Goal: Task Accomplishment & Management: Use online tool/utility

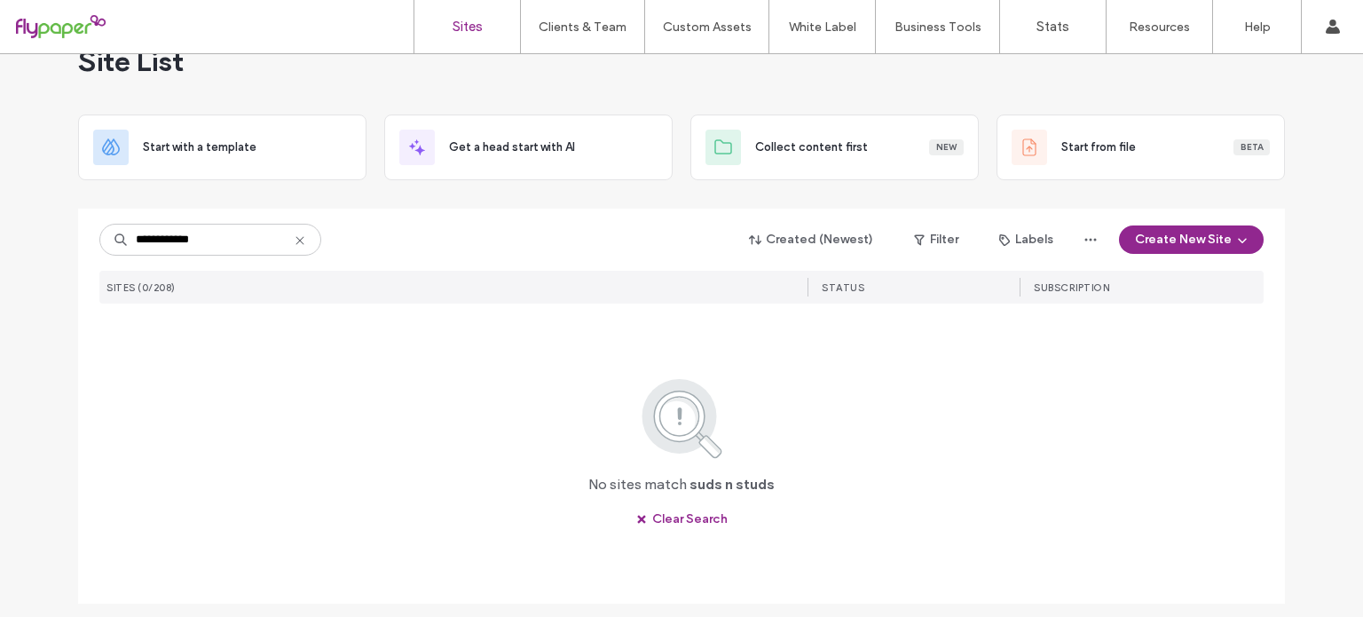
scroll to position [46, 0]
click at [219, 226] on input "**********" at bounding box center [210, 240] width 222 height 32
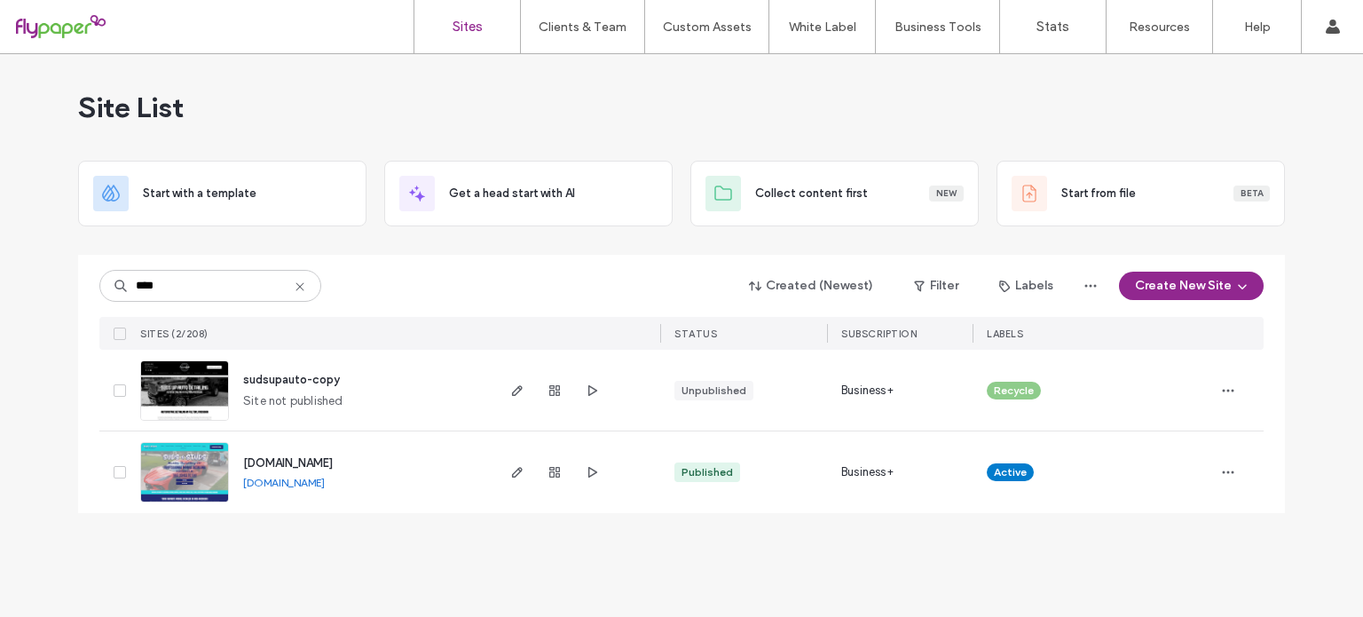
scroll to position [0, 0]
type input "****"
click at [525, 474] on span "button" at bounding box center [517, 471] width 21 height 21
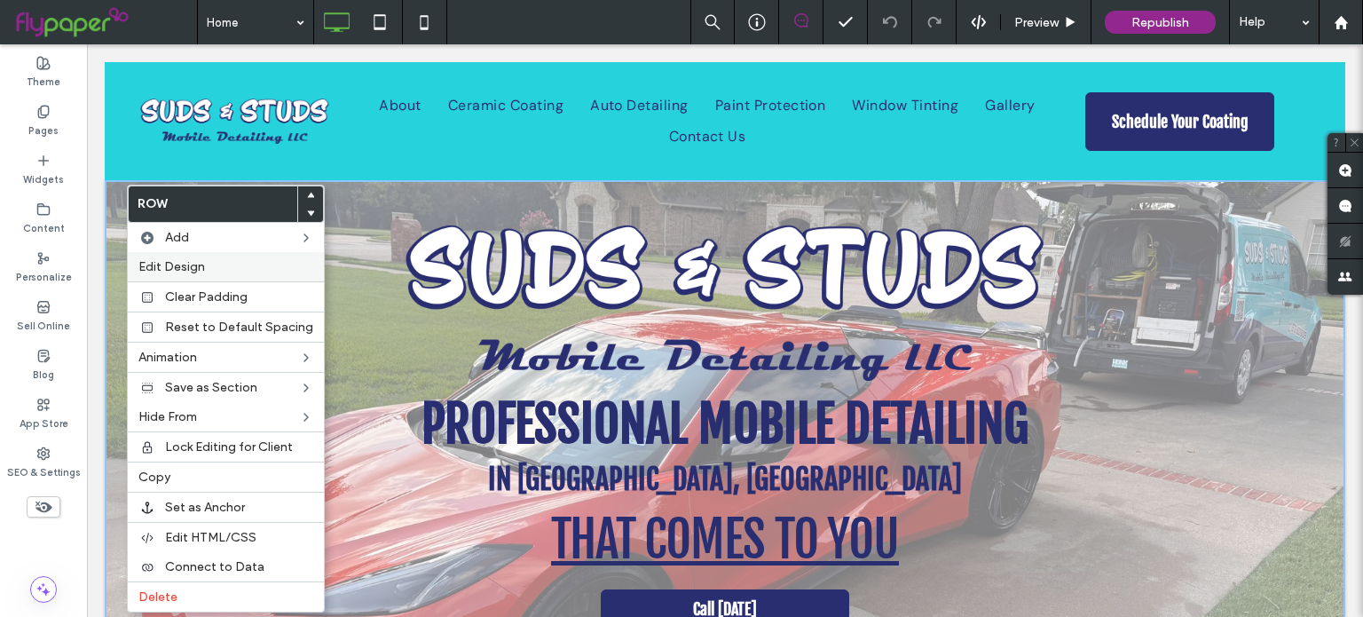
click at [185, 271] on span "Edit Design" at bounding box center [171, 266] width 67 height 15
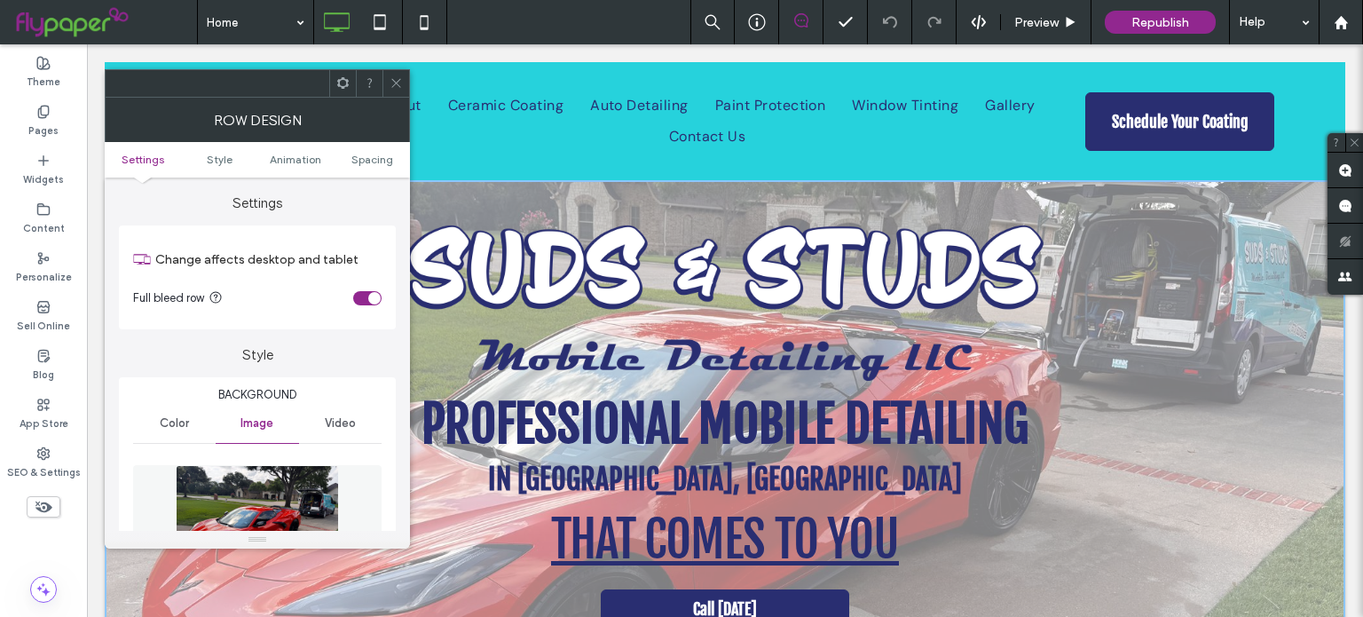
click at [327, 422] on span "Video" at bounding box center [340, 423] width 31 height 14
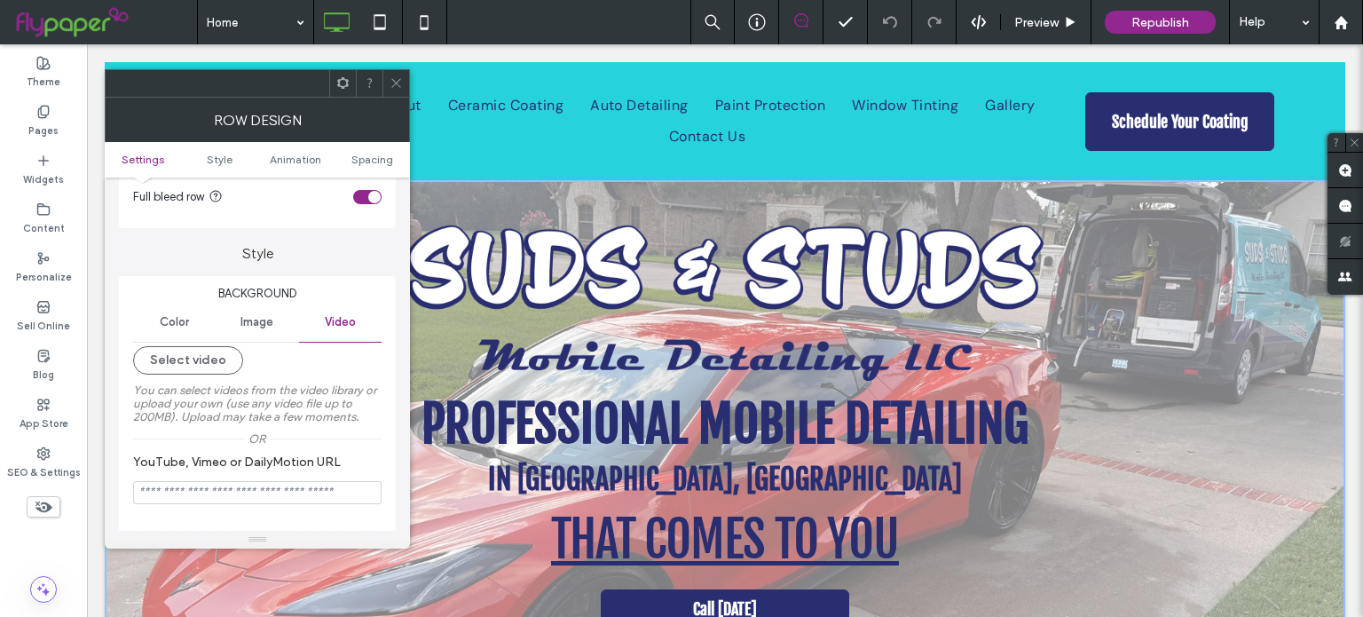
scroll to position [109, 0]
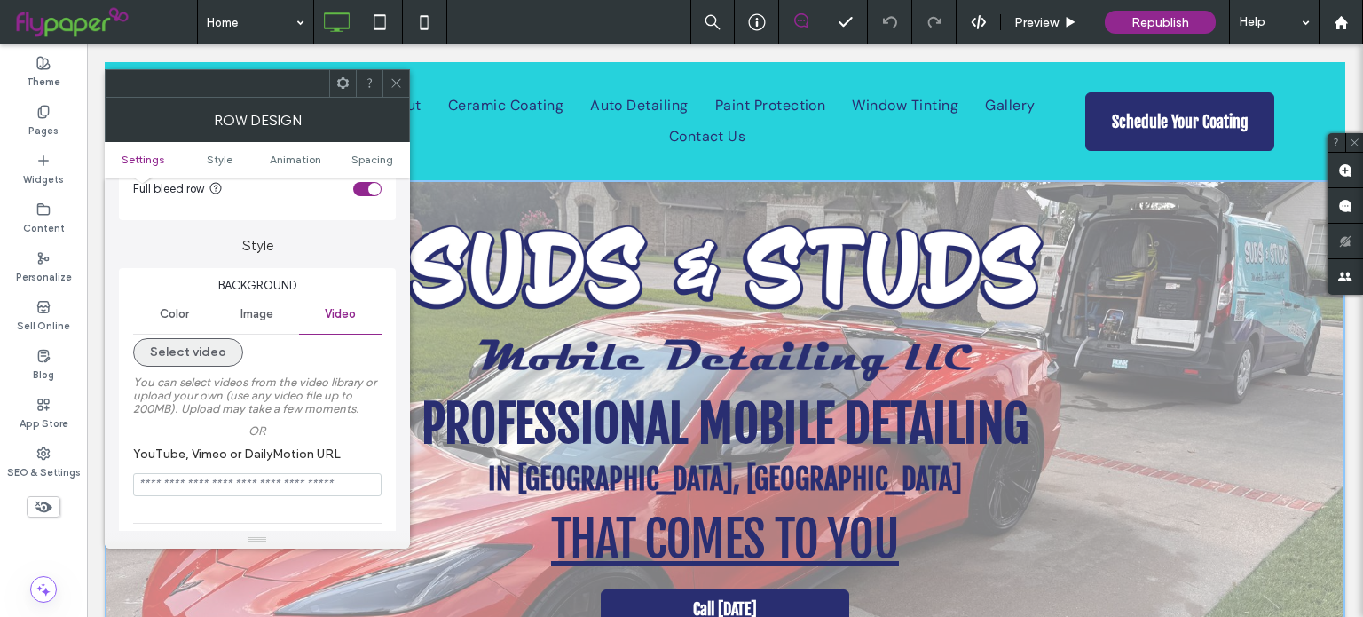
click at [209, 353] on button "Select video" at bounding box center [188, 352] width 110 height 28
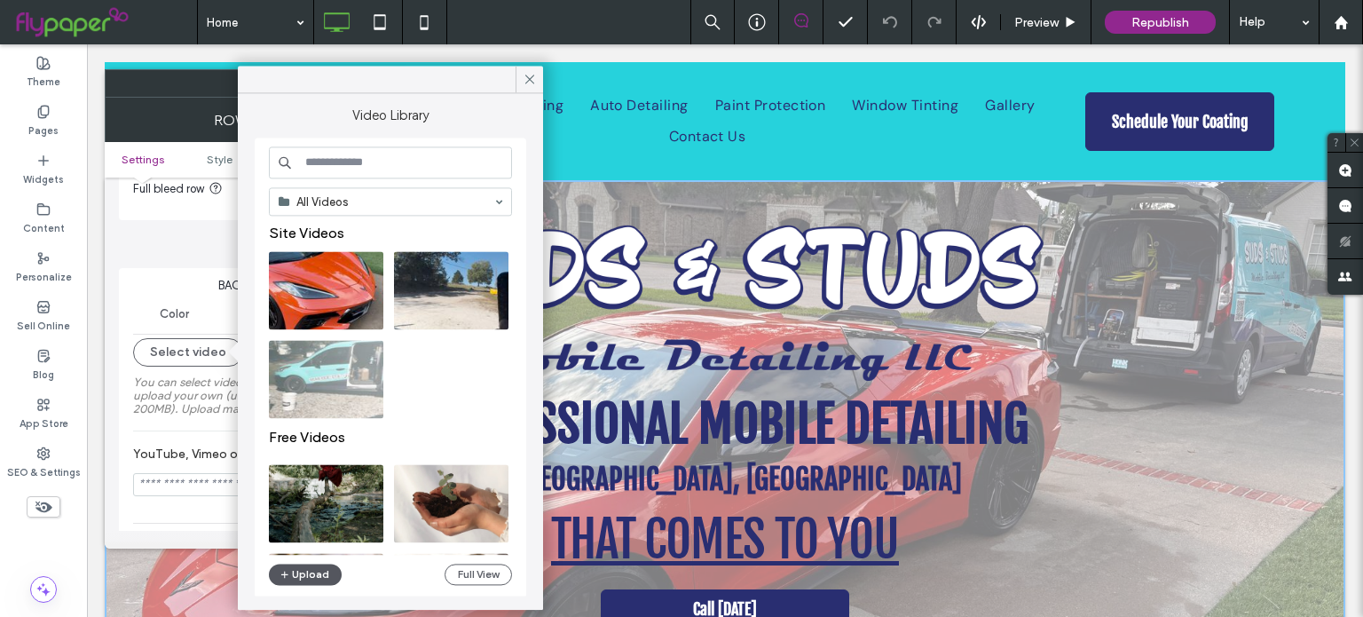
click at [311, 575] on button "Upload" at bounding box center [305, 574] width 73 height 21
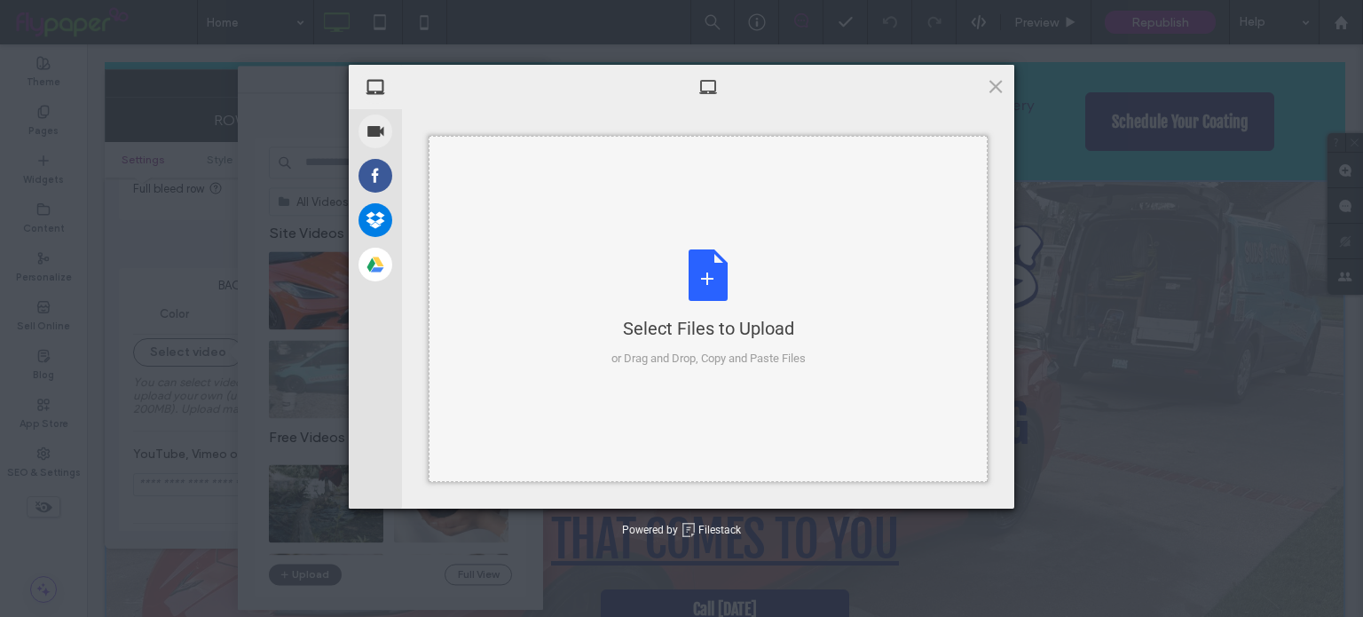
click at [587, 219] on div "Select Files to Upload or Drag and Drop, Copy and Paste Files" at bounding box center [708, 309] width 559 height 346
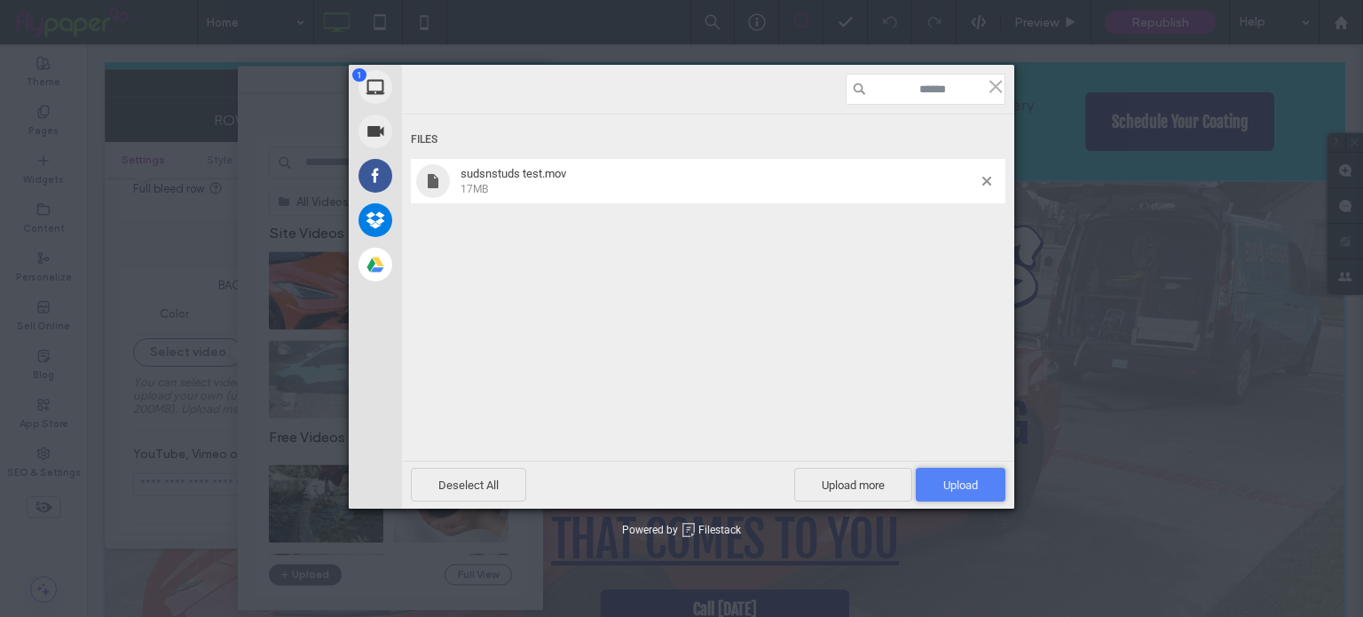
click at [962, 480] on span "Upload 1" at bounding box center [960, 484] width 35 height 13
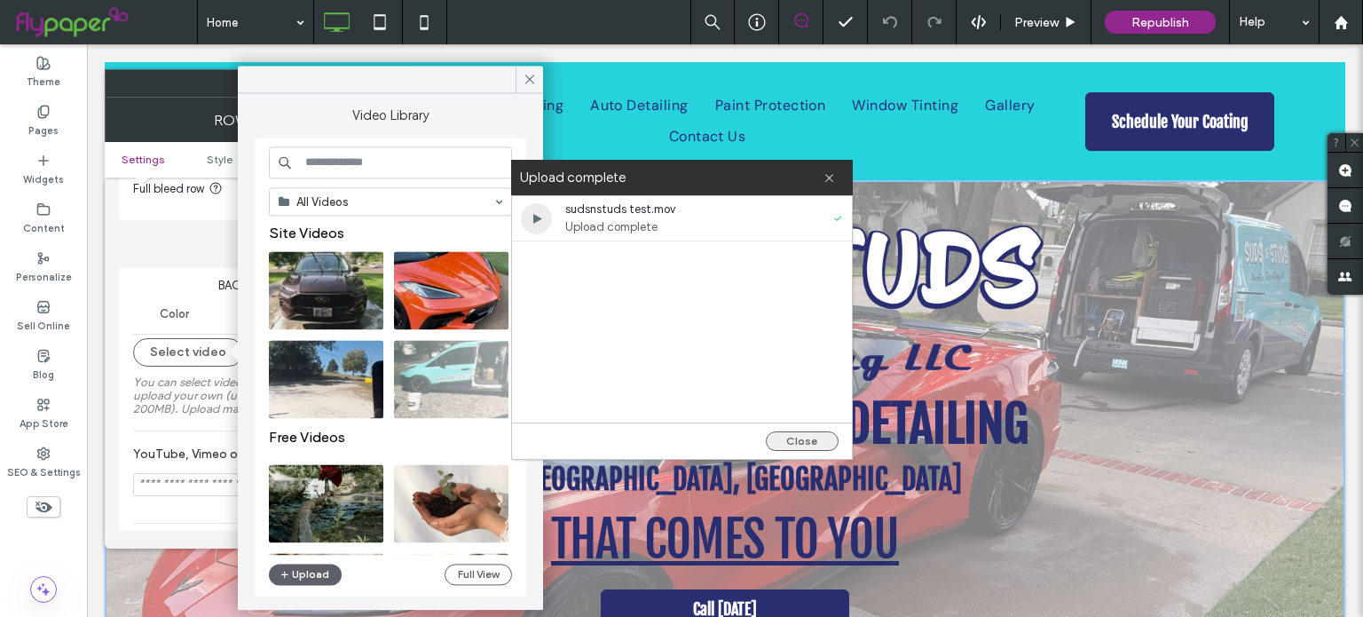
click at [785, 434] on button "Close" at bounding box center [802, 441] width 73 height 20
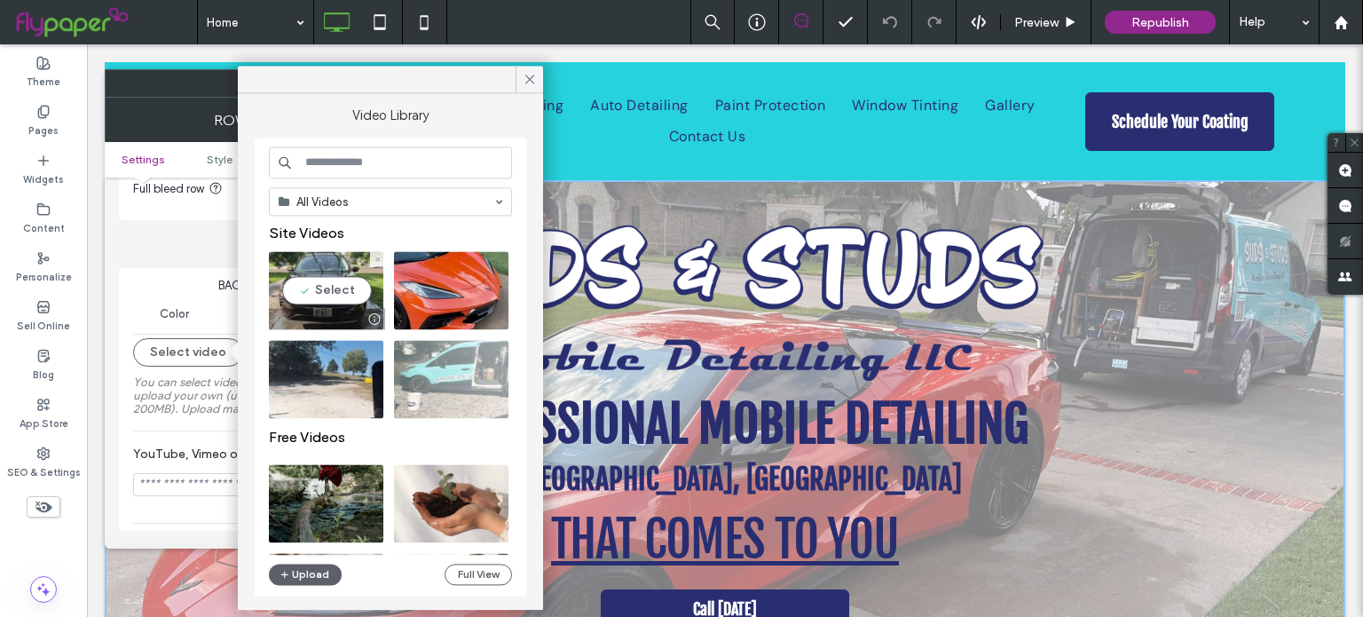
click at [310, 280] on video at bounding box center [326, 290] width 114 height 78
type input "**********"
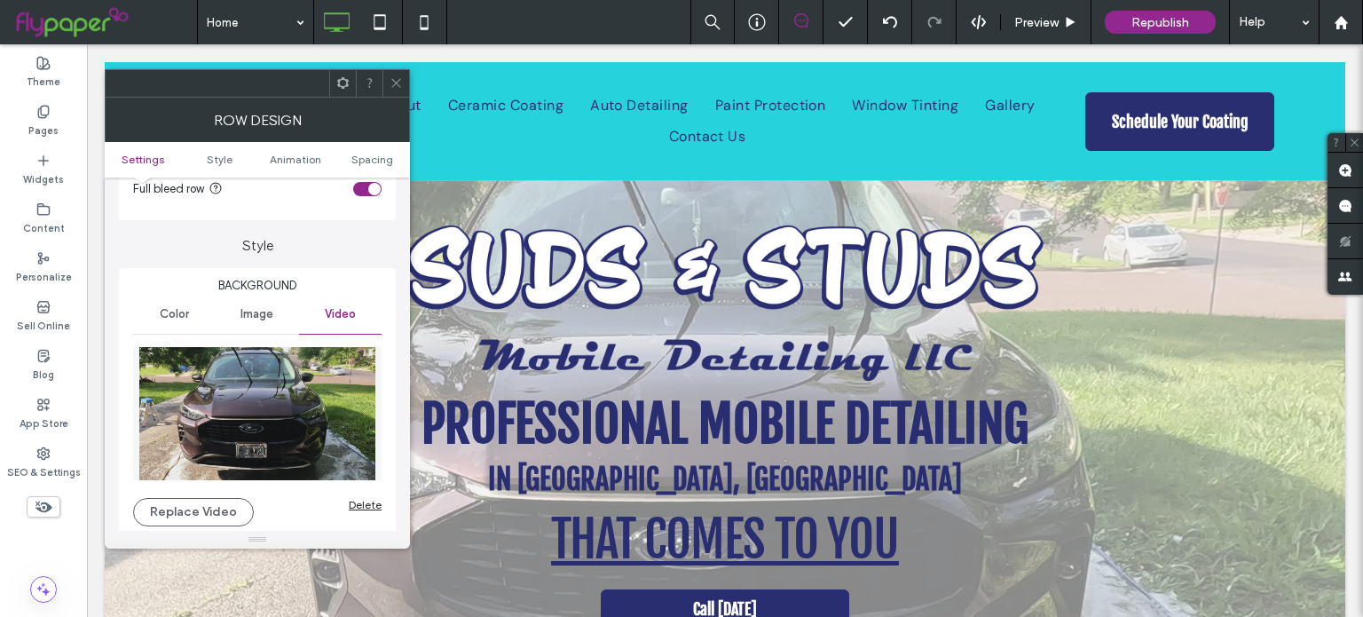
click at [396, 86] on icon at bounding box center [396, 82] width 13 height 13
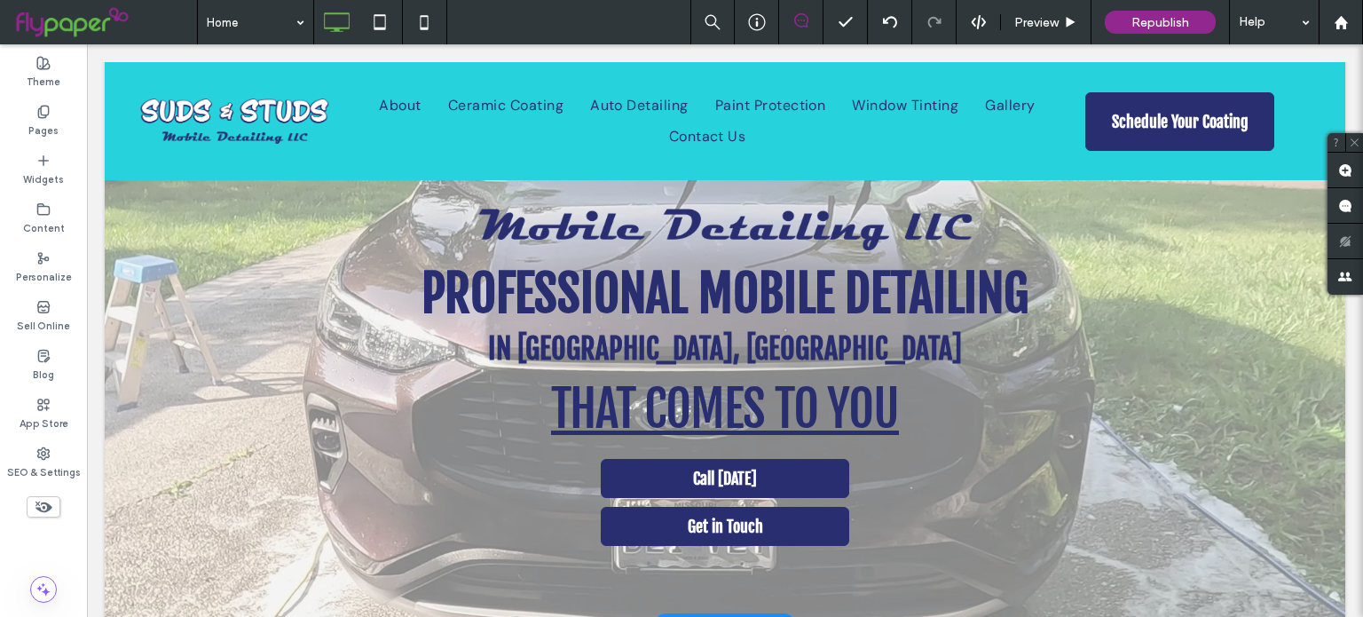
scroll to position [0, 0]
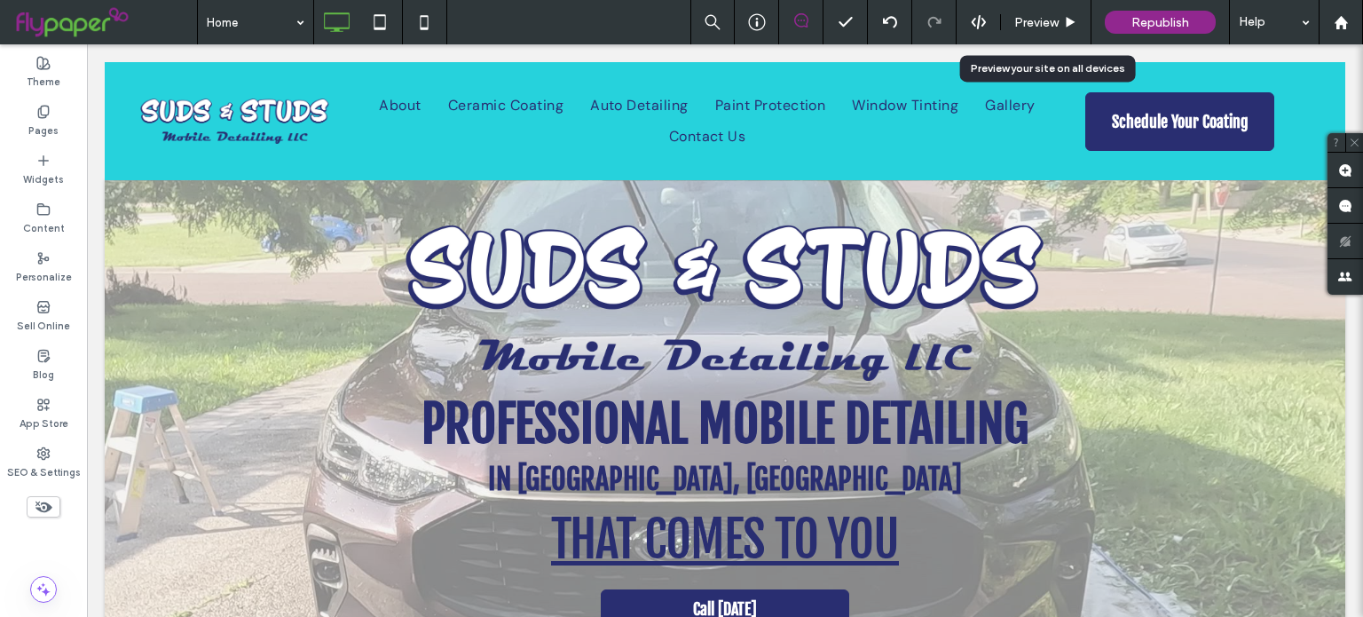
click at [1046, 16] on span "Preview" at bounding box center [1036, 22] width 44 height 15
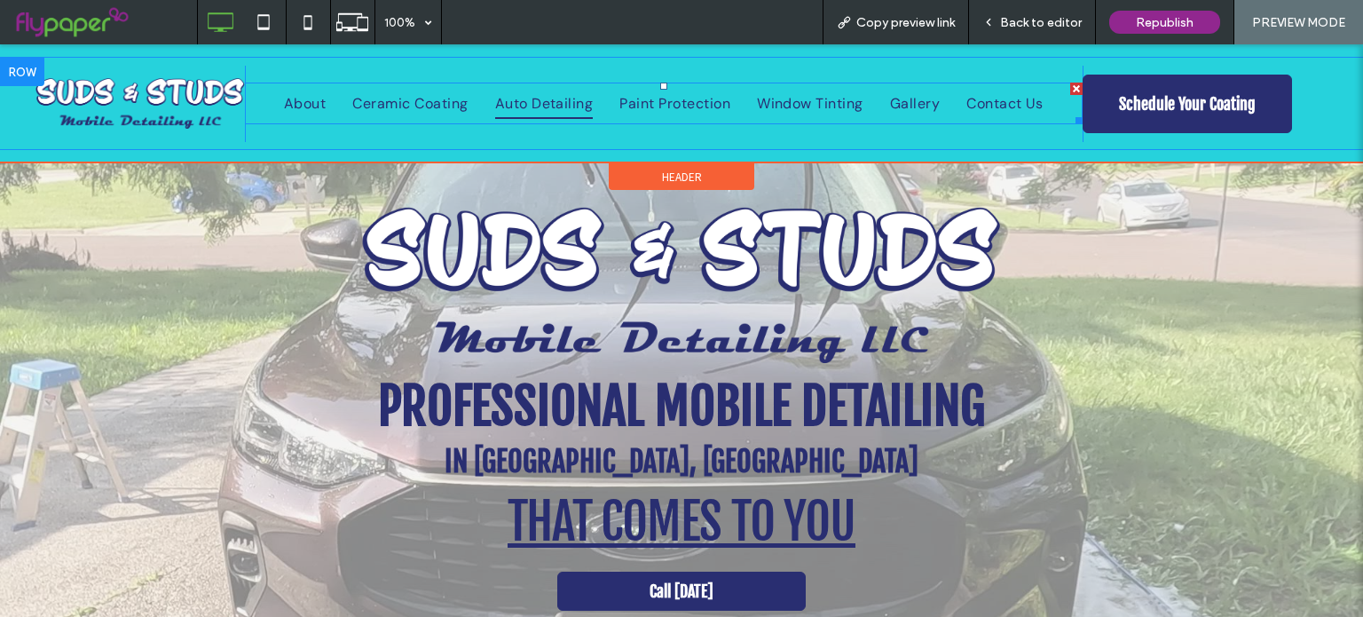
click at [501, 110] on span "Auto Detailing" at bounding box center [544, 103] width 99 height 30
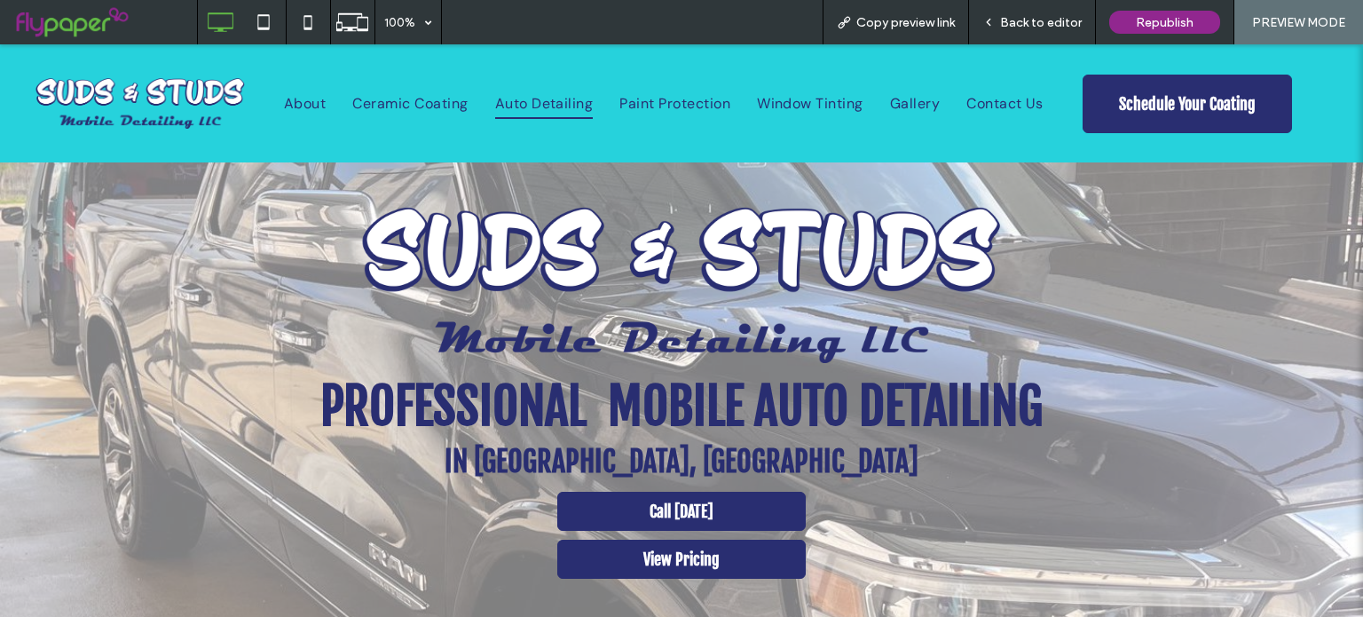
drag, startPoint x: 1029, startPoint y: 23, endPoint x: 841, endPoint y: 18, distance: 188.2
click at [1029, 23] on span "Back to editor" at bounding box center [1041, 22] width 82 height 15
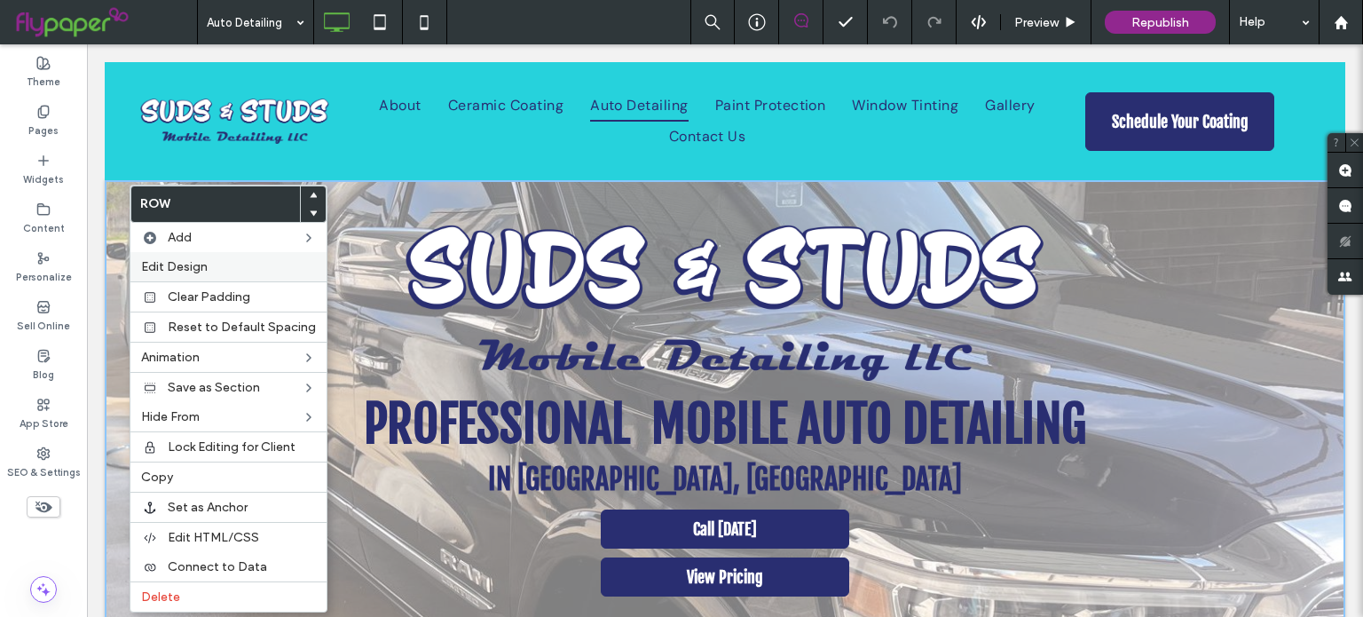
click at [179, 261] on span "Edit Design" at bounding box center [174, 266] width 67 height 15
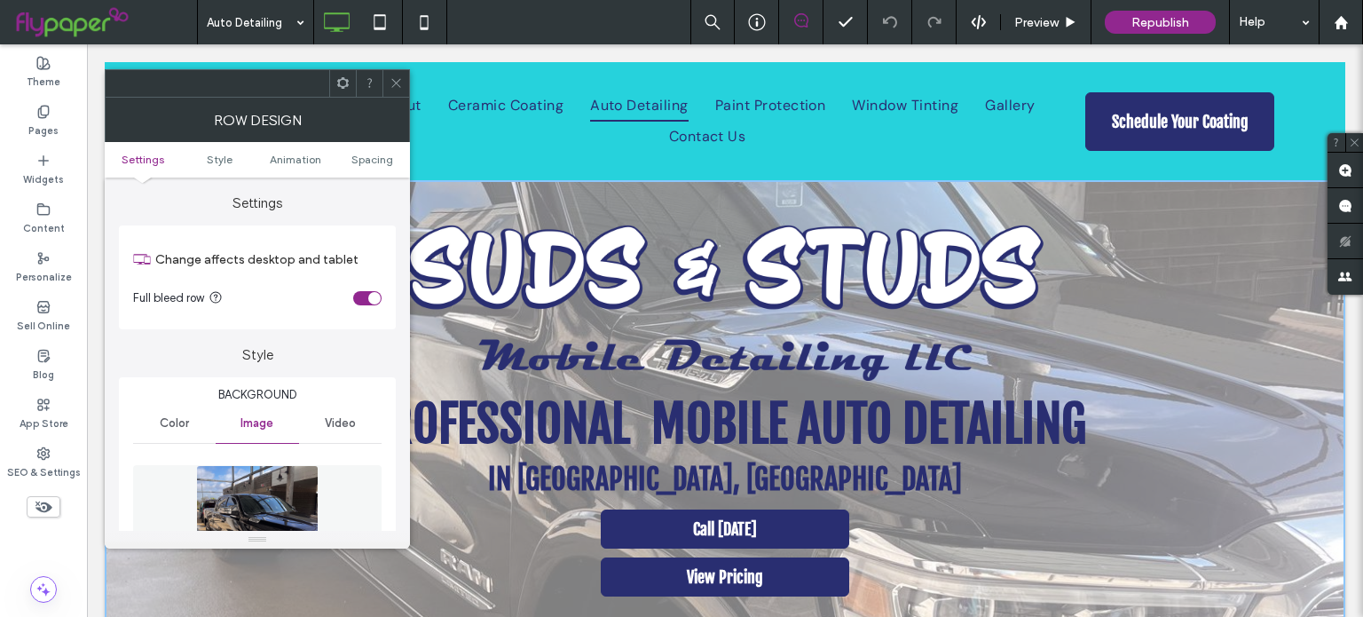
click at [355, 409] on div "Video" at bounding box center [340, 423] width 83 height 39
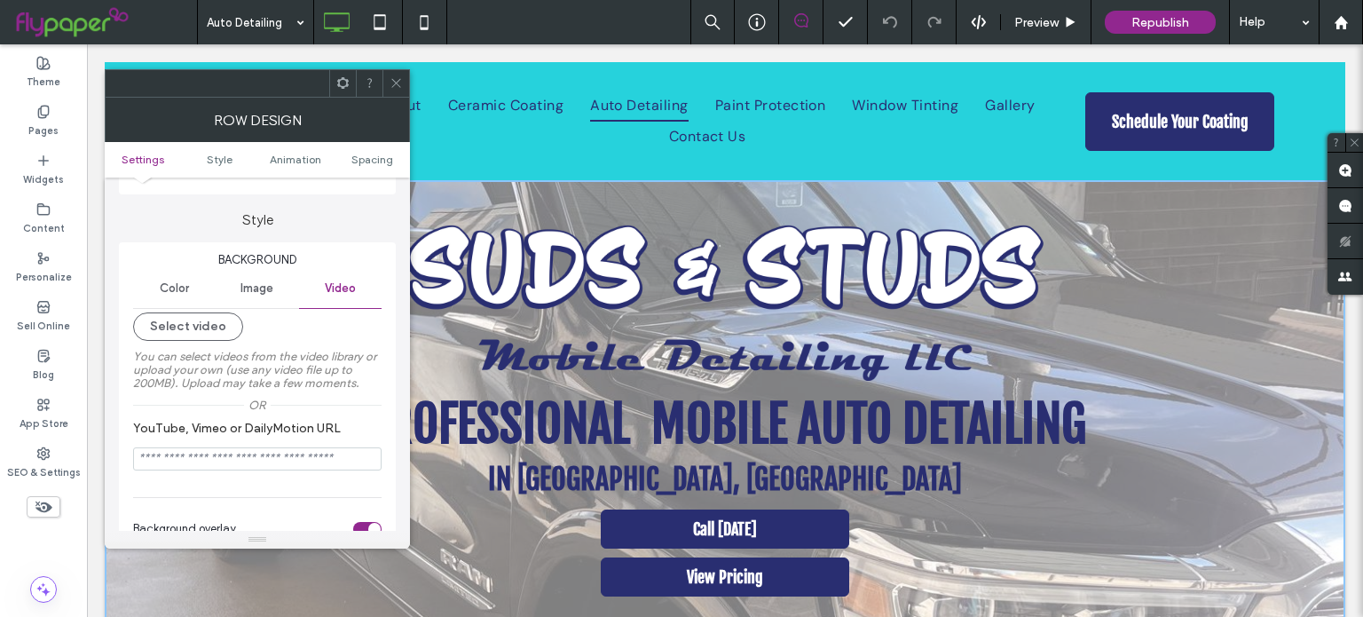
scroll to position [138, 0]
click at [213, 340] on label "You can select videos from the video library or upload your own (use any video …" at bounding box center [257, 367] width 248 height 58
click at [213, 335] on button "Select video" at bounding box center [188, 324] width 110 height 28
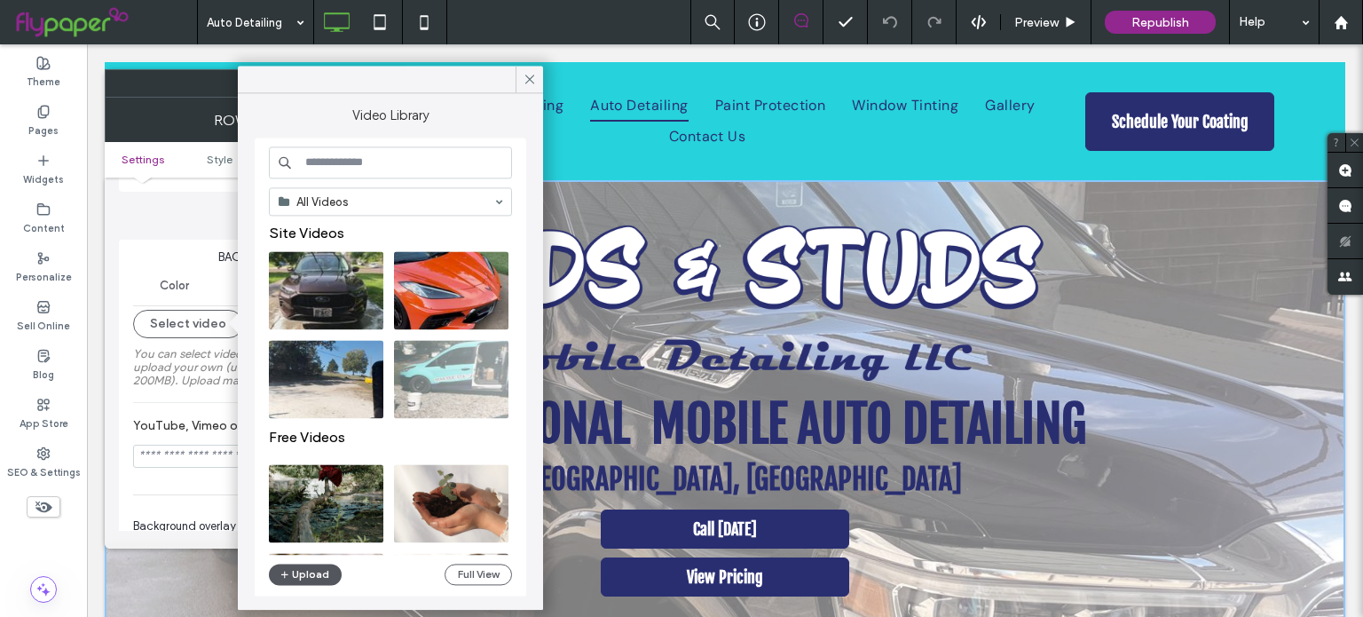
click at [296, 575] on button "Upload" at bounding box center [305, 574] width 73 height 21
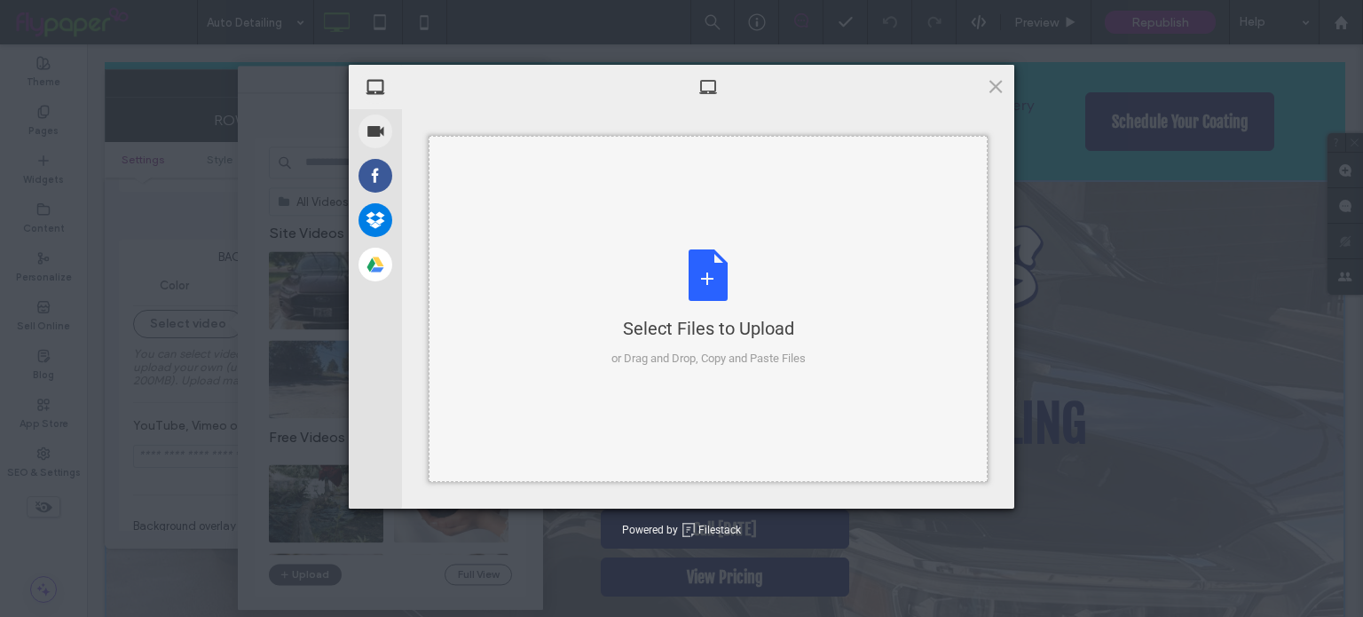
click at [513, 269] on div "Select Files to Upload or Drag and Drop, Copy and Paste Files" at bounding box center [708, 309] width 559 height 346
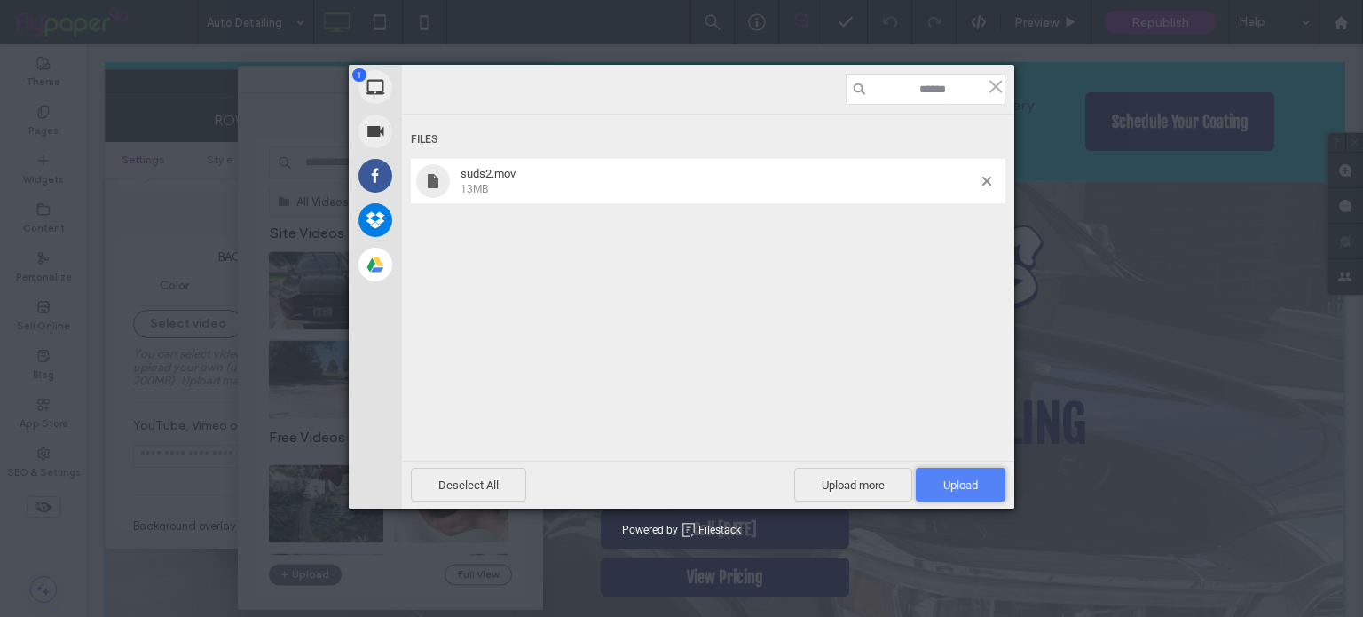
click at [948, 477] on span "Upload 1" at bounding box center [961, 485] width 90 height 34
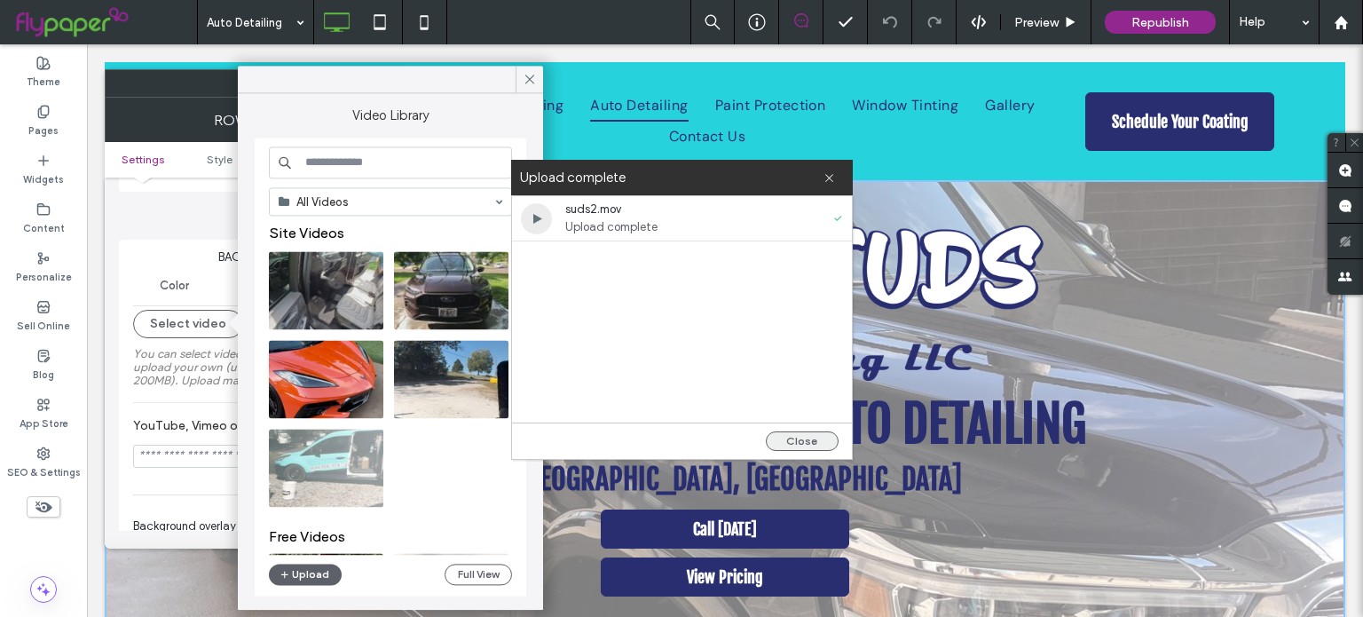
click at [816, 435] on button "Close" at bounding box center [802, 441] width 73 height 20
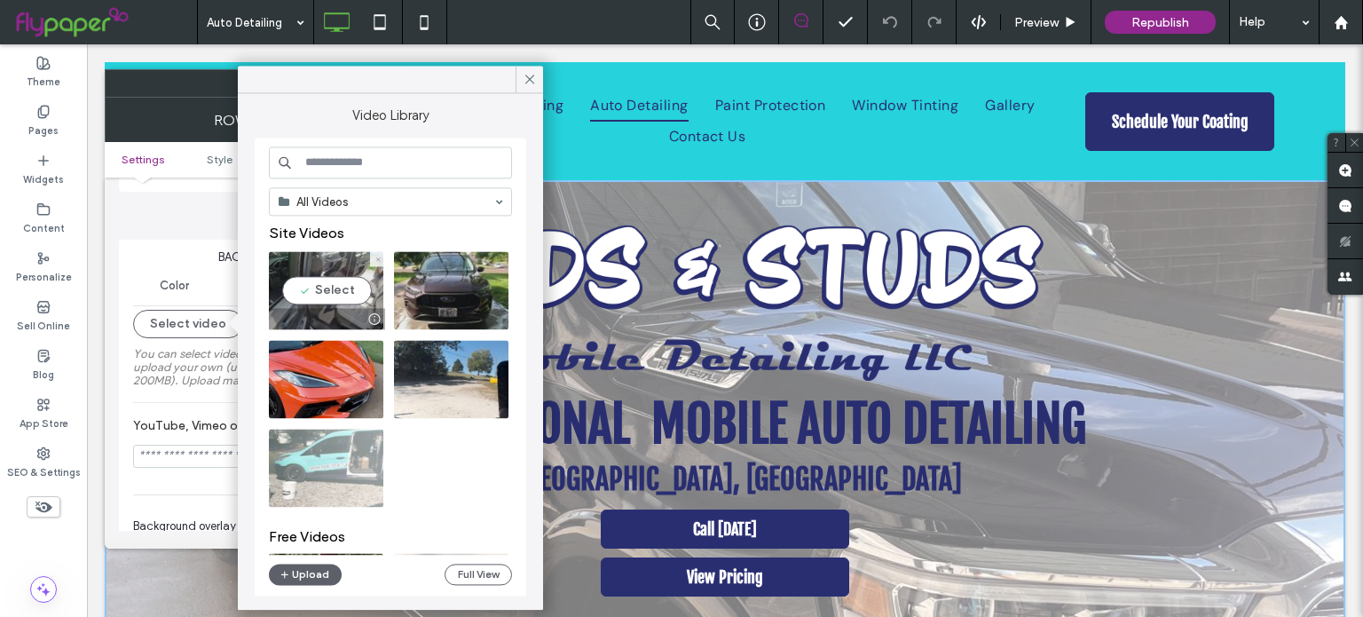
click at [335, 284] on video at bounding box center [326, 290] width 114 height 78
type input "**********"
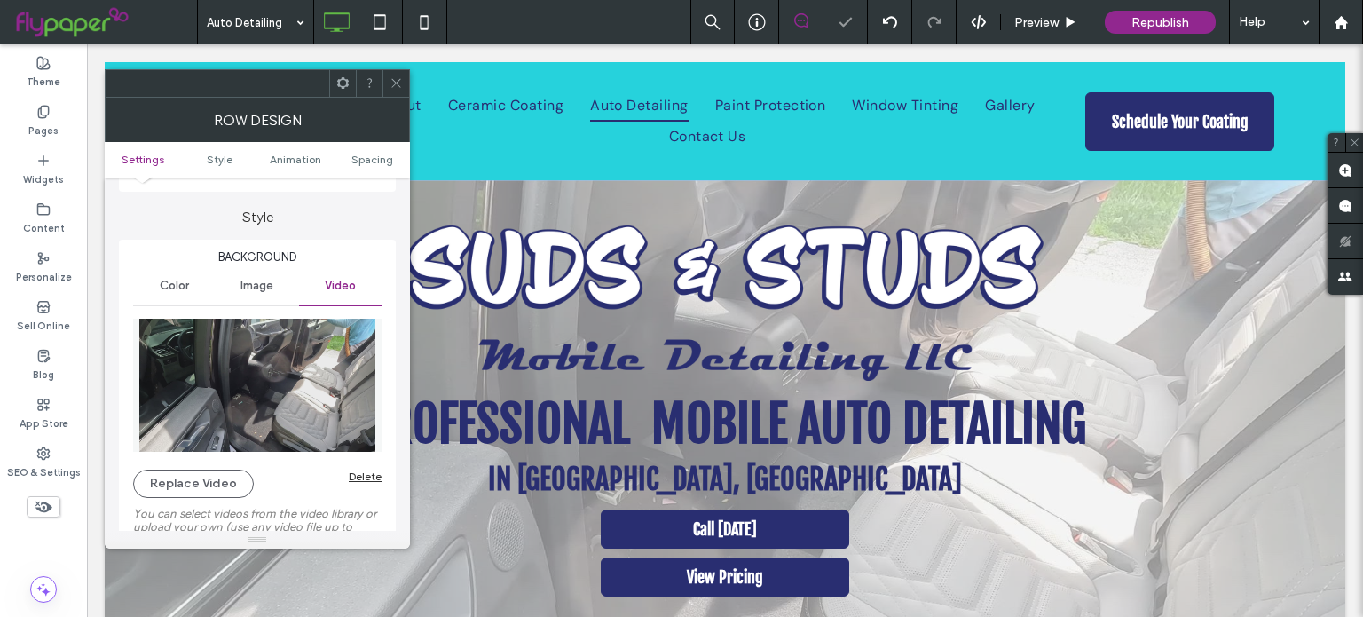
click at [392, 81] on icon at bounding box center [396, 82] width 13 height 13
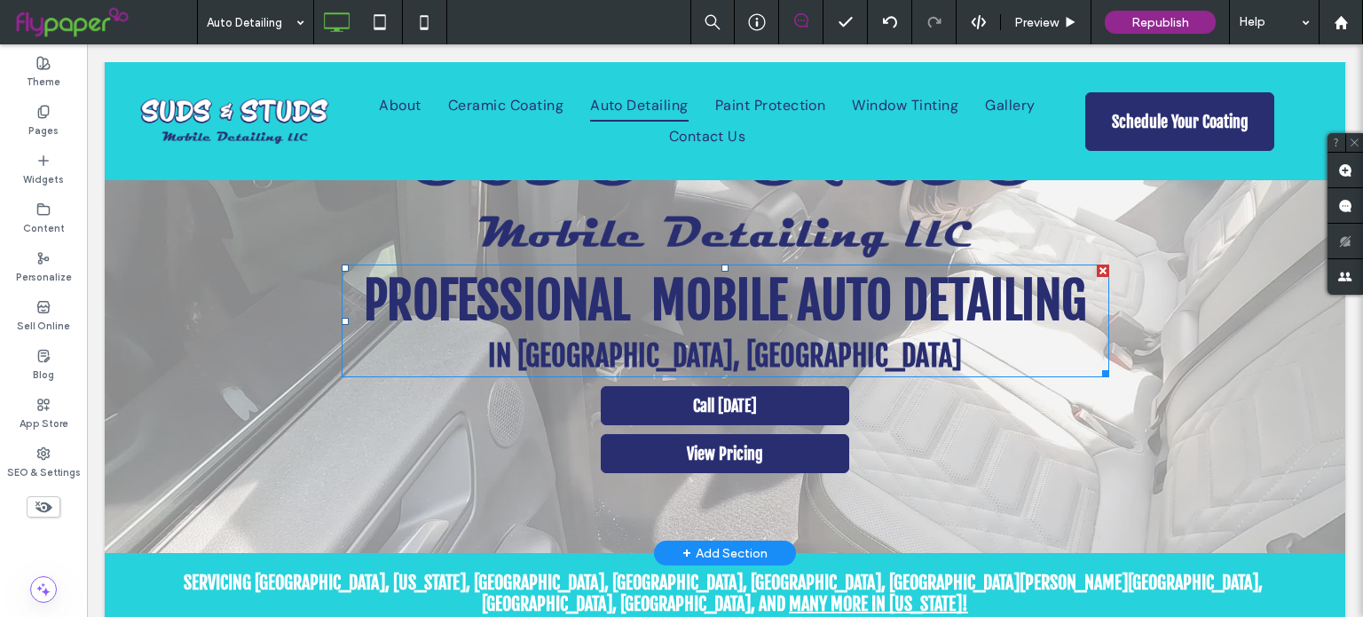
scroll to position [0, 0]
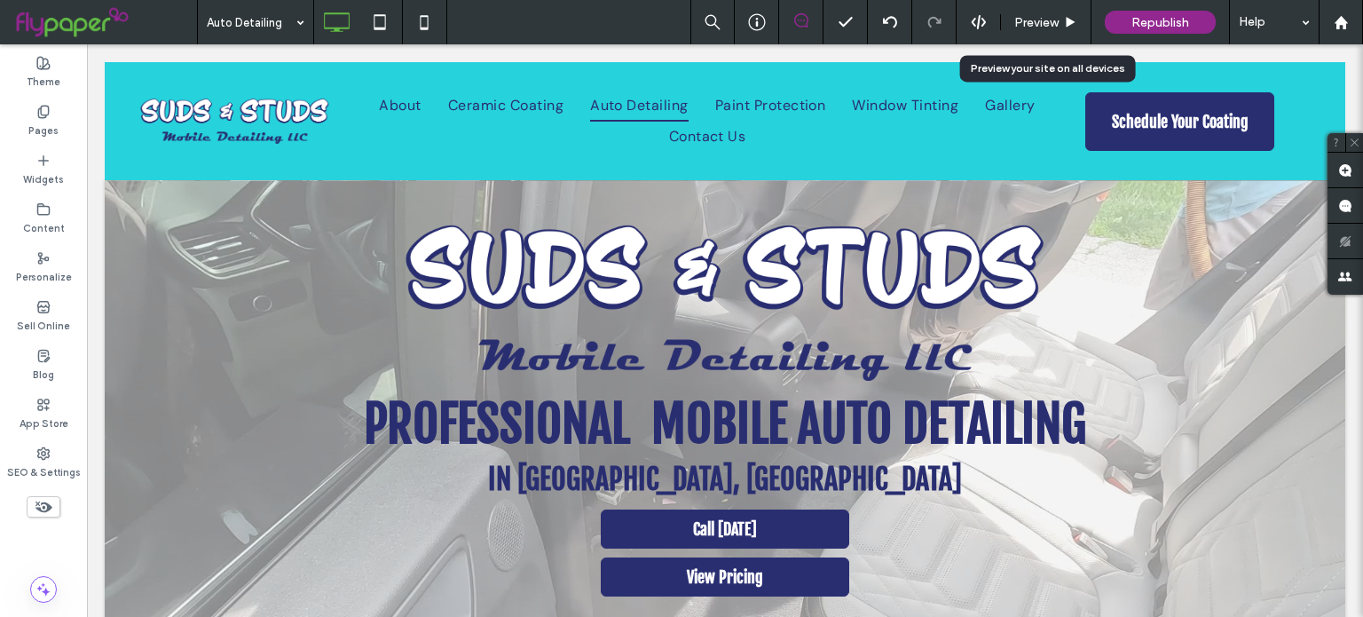
click at [1052, 28] on span "Preview" at bounding box center [1036, 22] width 44 height 15
